Goal: Task Accomplishment & Management: Manage account settings

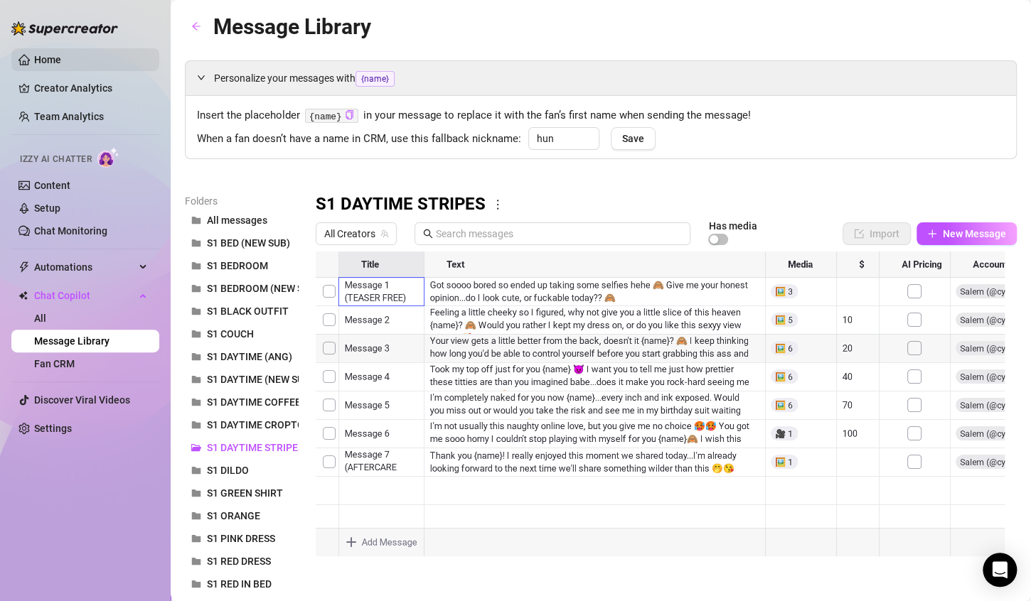
click at [34, 55] on link "Home" at bounding box center [47, 59] width 27 height 11
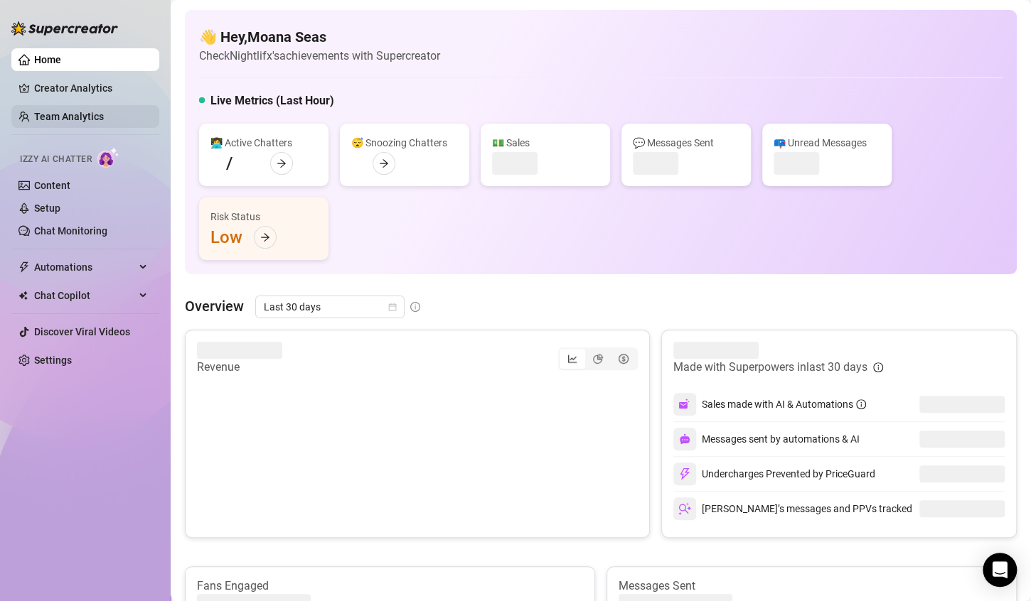
click at [97, 119] on link "Team Analytics" at bounding box center [69, 116] width 70 height 11
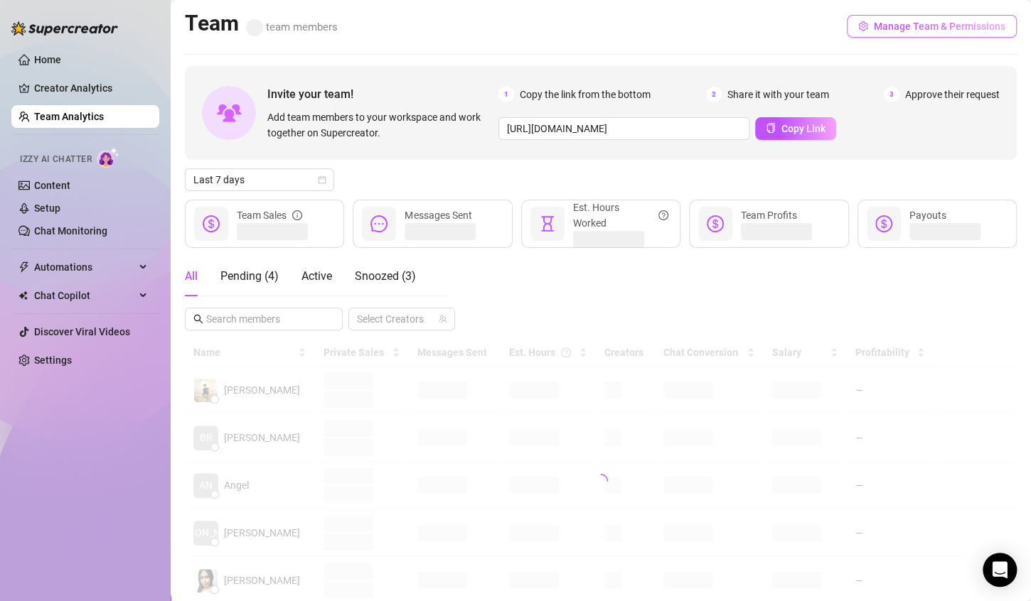
click at [946, 24] on span "Manage Team & Permissions" at bounding box center [940, 26] width 132 height 11
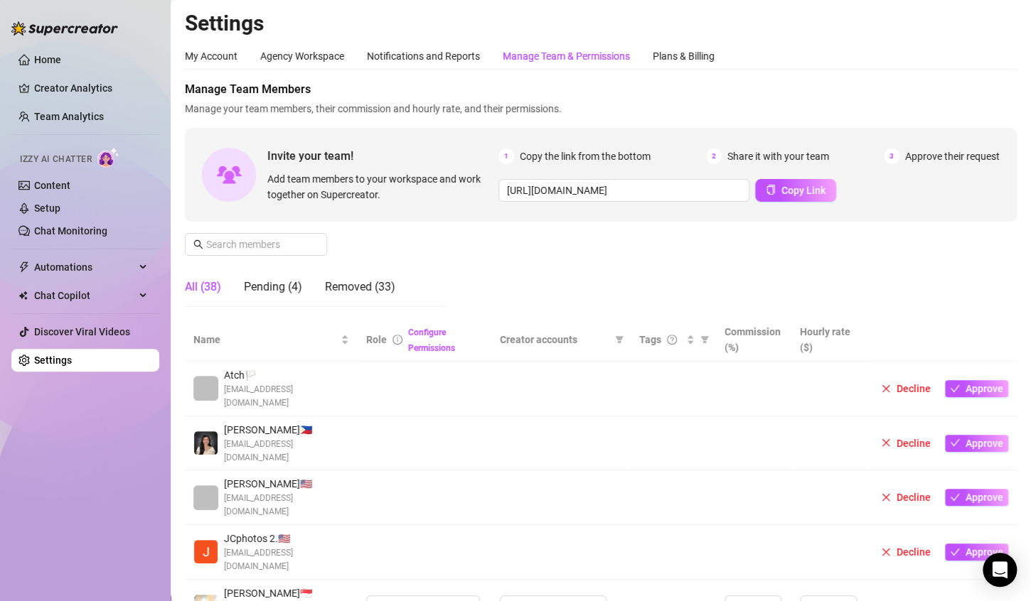
click at [547, 63] on div "Manage Team & Permissions" at bounding box center [566, 56] width 127 height 16
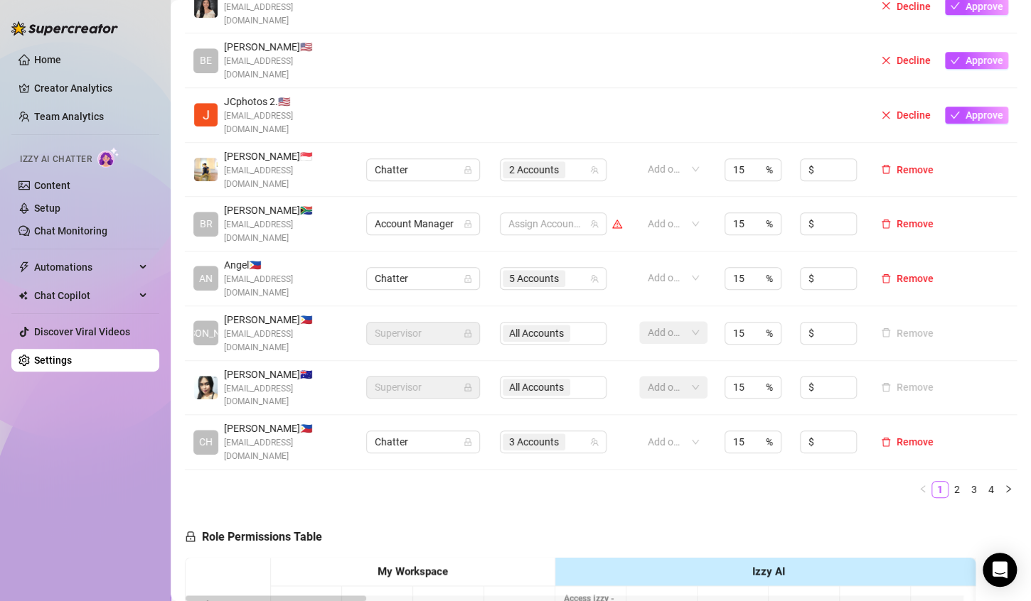
scroll to position [438, 0]
click at [949, 481] on link "2" at bounding box center [957, 489] width 16 height 16
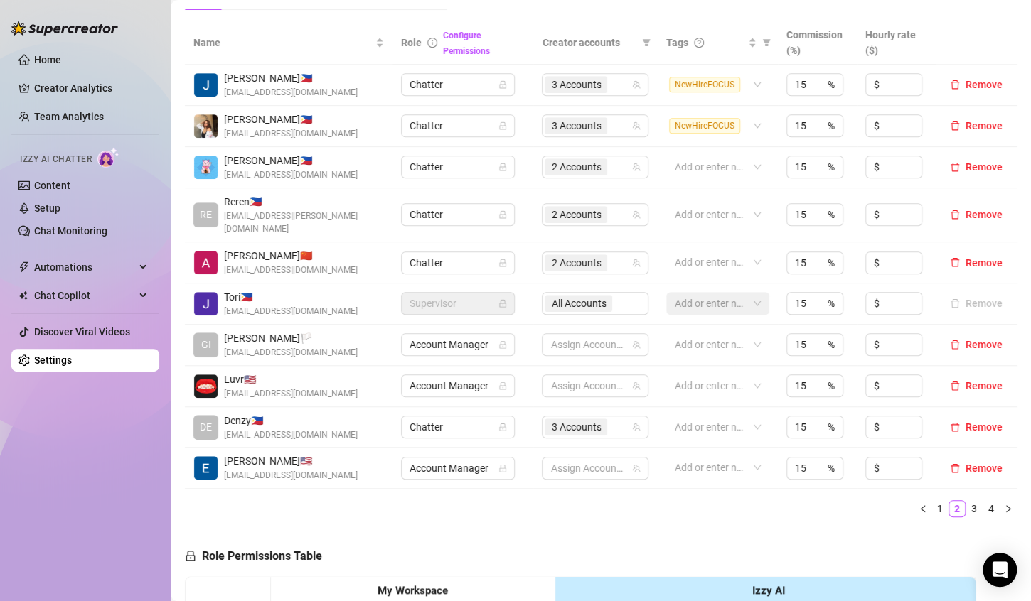
scroll to position [298, 0]
click at [966, 500] on link "3" at bounding box center [974, 508] width 16 height 16
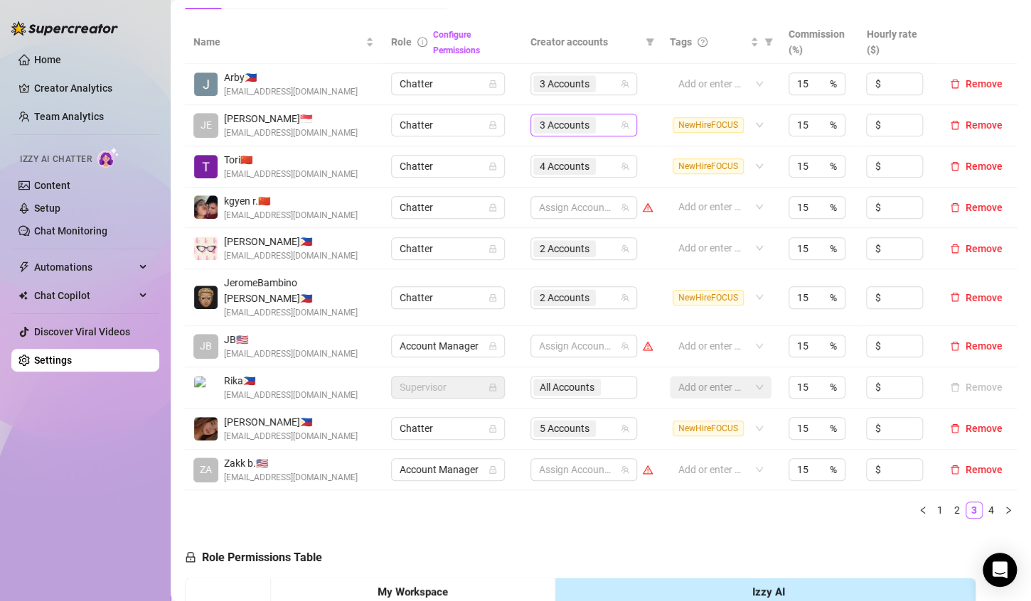
click at [596, 129] on div "3 Accounts" at bounding box center [576, 125] width 86 height 20
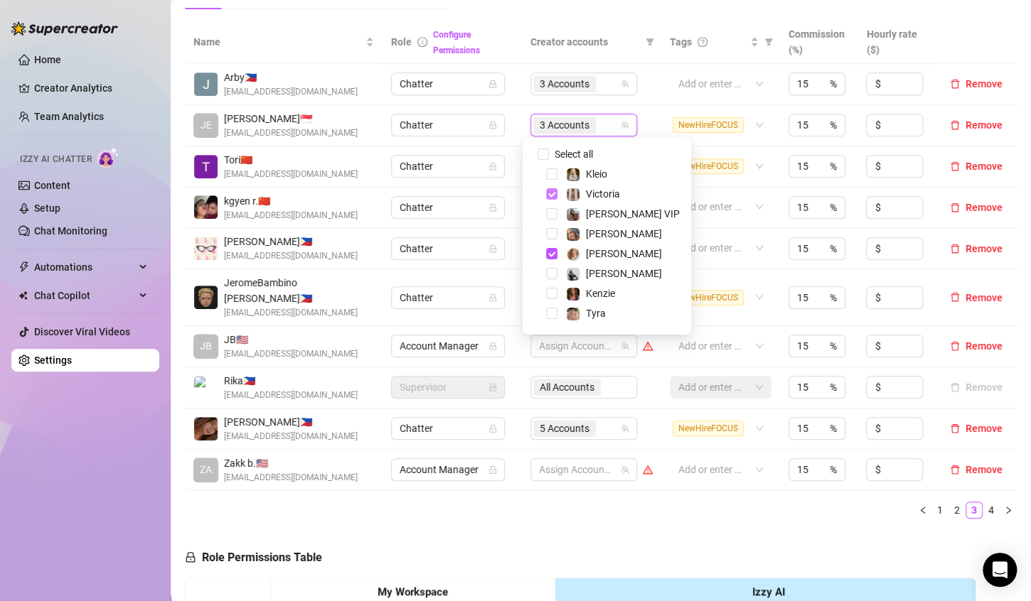
click at [551, 193] on span "Select tree node" at bounding box center [551, 193] width 11 height 11
click at [546, 255] on span "Select tree node" at bounding box center [551, 253] width 11 height 11
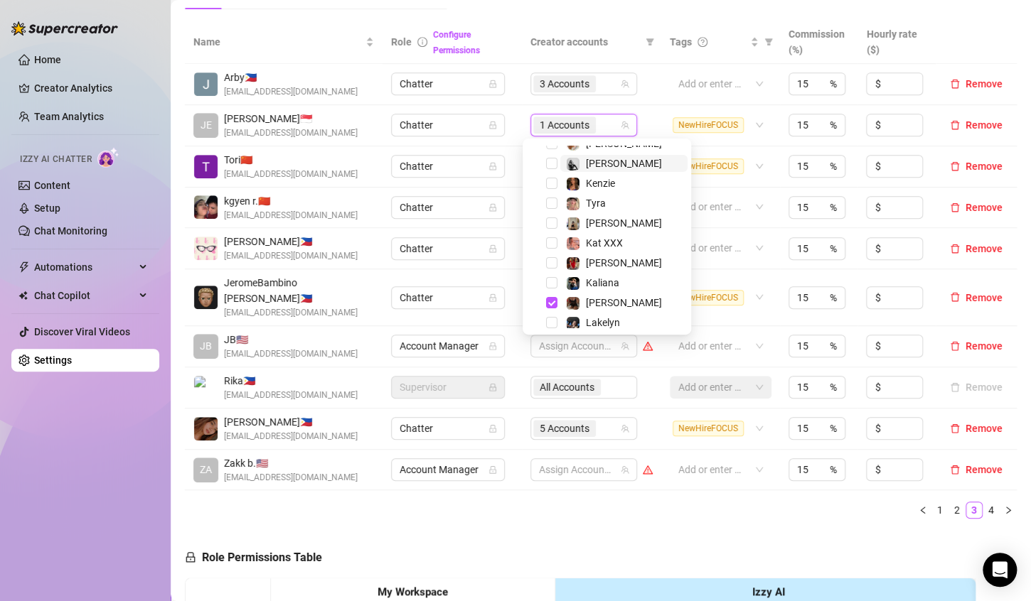
scroll to position [111, 0]
click at [551, 305] on span "Select tree node" at bounding box center [551, 301] width 11 height 11
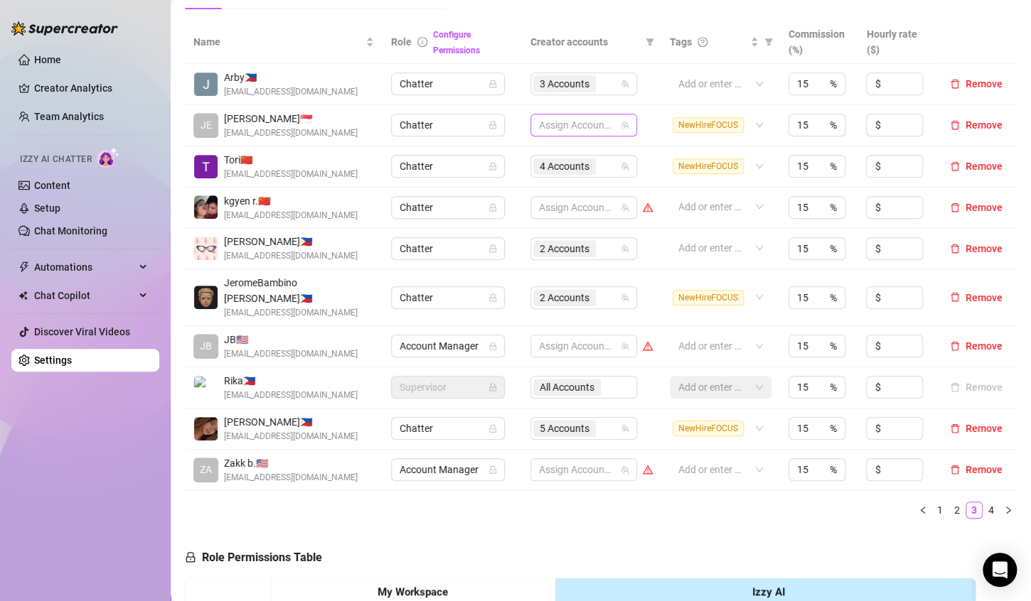
click at [594, 127] on div at bounding box center [576, 125] width 86 height 20
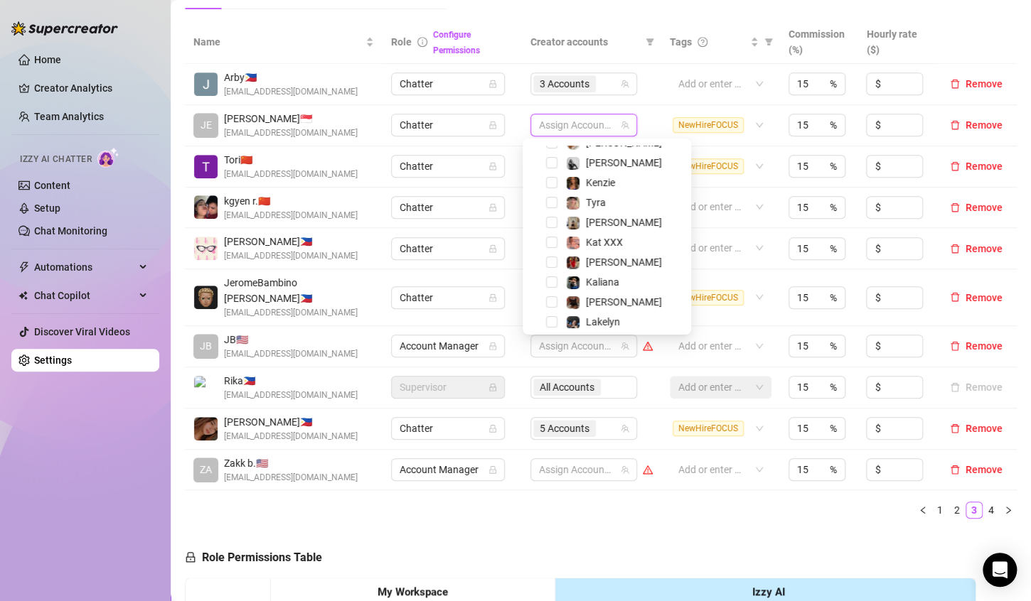
scroll to position [20, 0]
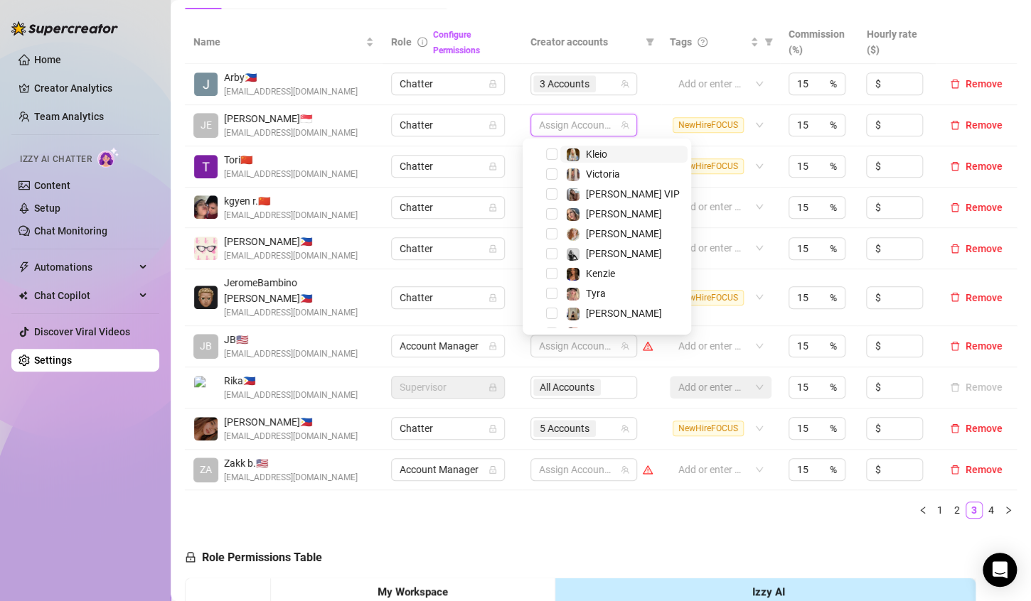
click at [611, 157] on span "Kleio" at bounding box center [623, 154] width 127 height 17
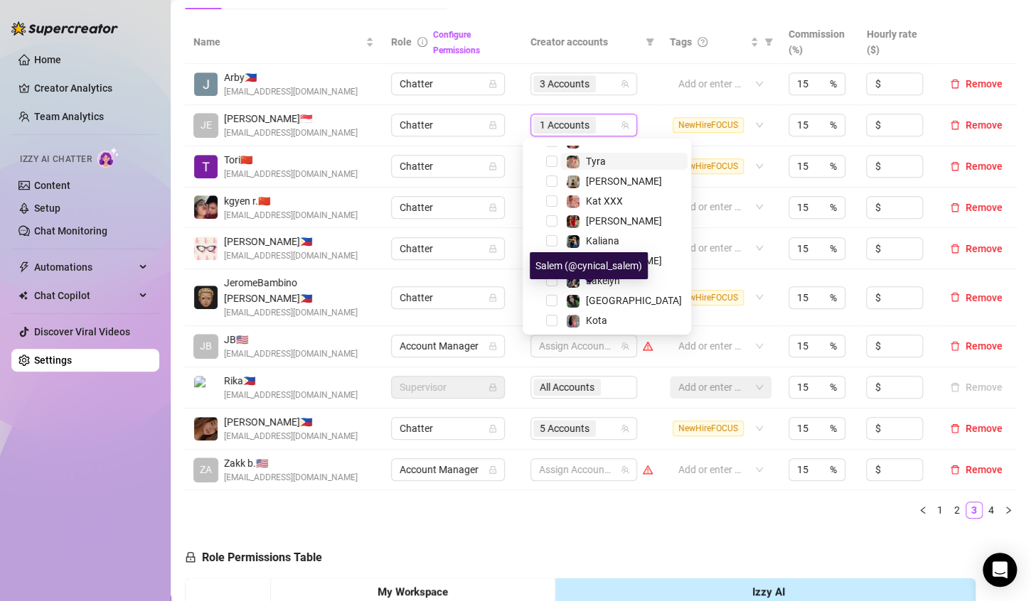
scroll to position [156, 0]
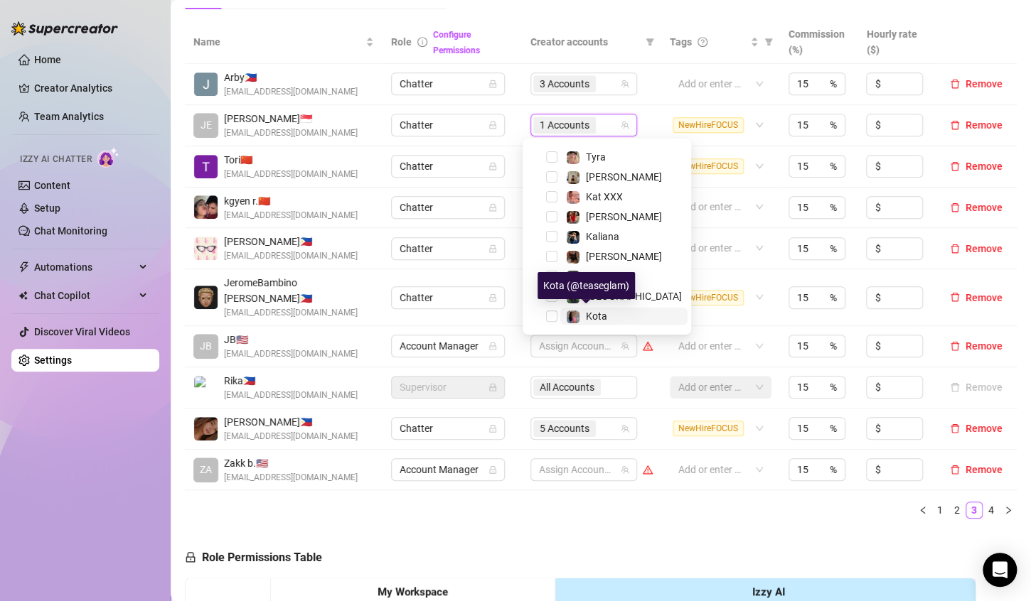
click at [601, 311] on span "Kota" at bounding box center [596, 316] width 21 height 11
click at [655, 502] on ul "1 2 3 4" at bounding box center [601, 510] width 832 height 17
